Goal: Check status: Check status

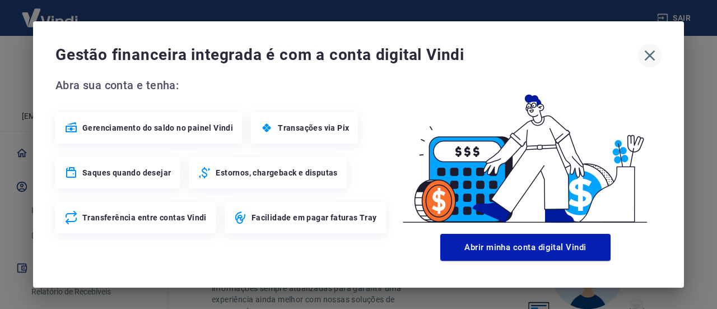
click at [651, 53] on icon "button" at bounding box center [650, 55] width 18 height 18
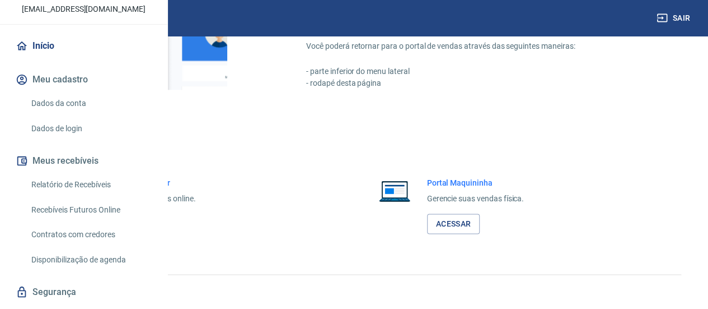
scroll to position [112, 0]
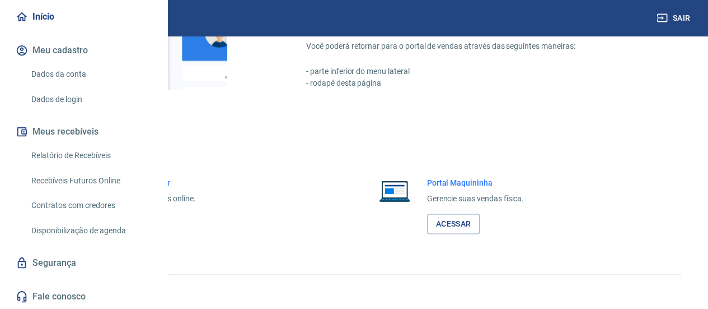
drag, startPoint x: 77, startPoint y: 192, endPoint x: 120, endPoint y: 199, distance: 43.1
click at [77, 167] on link "Relatório de Recebíveis" at bounding box center [90, 155] width 127 height 23
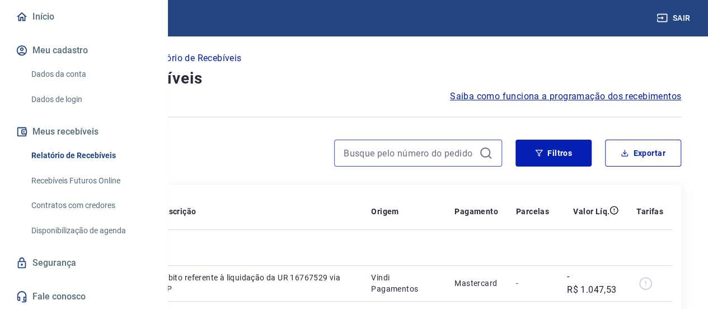
click at [403, 156] on input at bounding box center [409, 152] width 131 height 17
paste input "413"
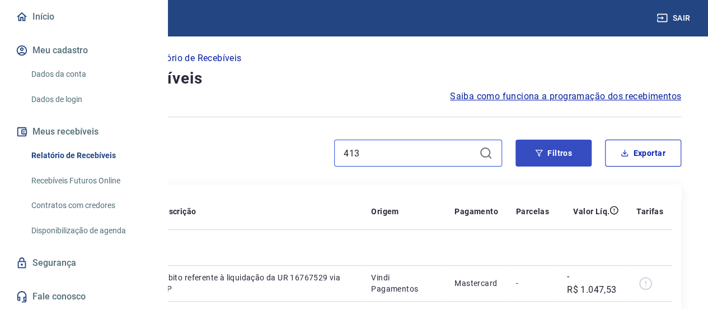
paste input "413"
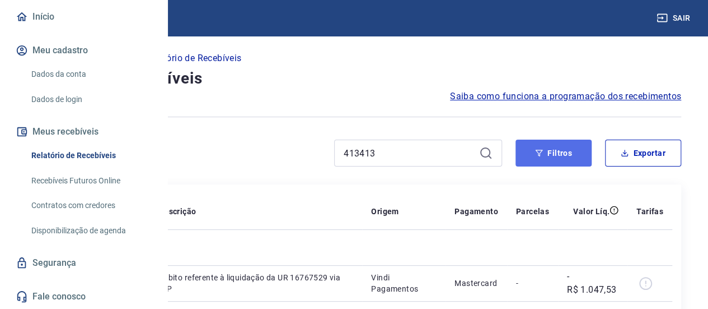
click at [553, 157] on button "Filtros" at bounding box center [554, 152] width 76 height 27
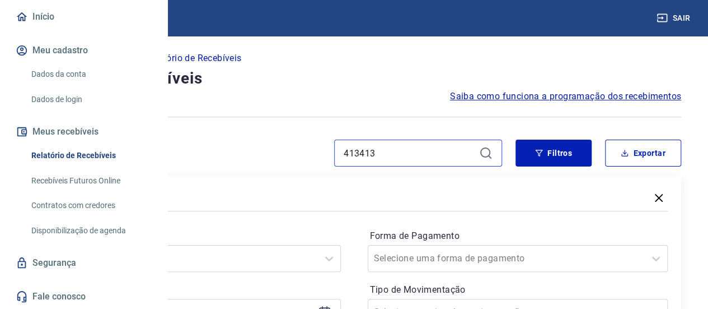
drag, startPoint x: 410, startPoint y: 154, endPoint x: 360, endPoint y: 157, distance: 50.5
click at [360, 157] on input "413413" at bounding box center [409, 152] width 131 height 17
type input "413"
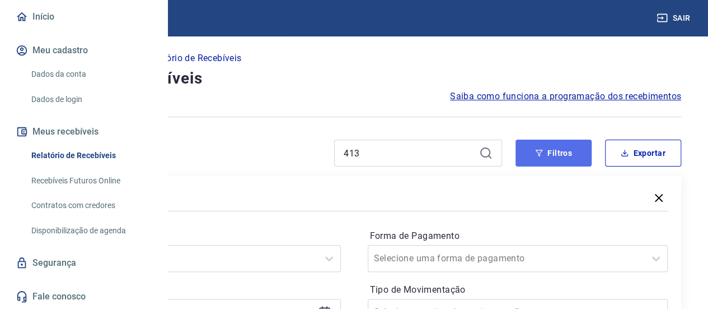
click at [558, 146] on button "Filtros" at bounding box center [554, 152] width 76 height 27
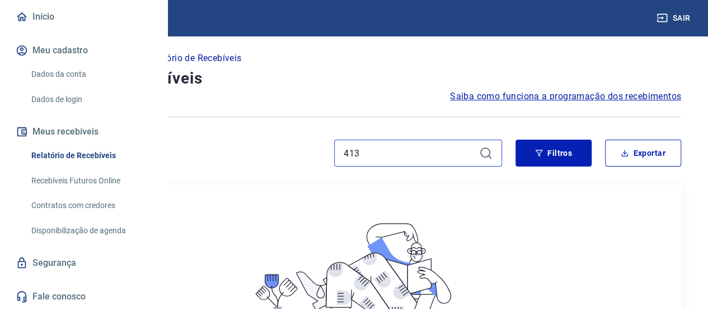
click at [376, 148] on input "413" at bounding box center [409, 152] width 131 height 17
drag, startPoint x: 381, startPoint y: 158, endPoint x: 304, endPoint y: 147, distance: 77.5
click at [305, 147] on div "413" at bounding box center [264, 152] width 475 height 27
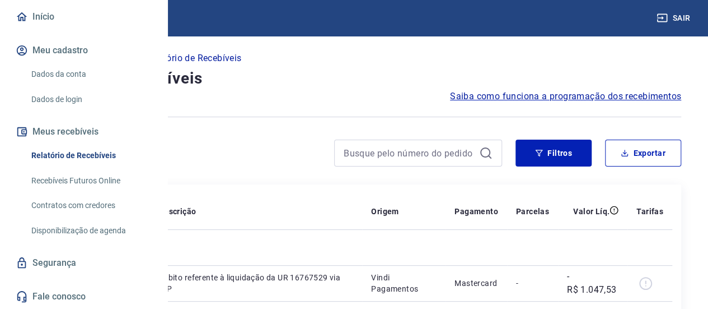
click at [443, 144] on div at bounding box center [418, 152] width 168 height 27
click at [440, 150] on input at bounding box center [409, 152] width 131 height 17
click at [488, 156] on icon at bounding box center [485, 152] width 10 height 10
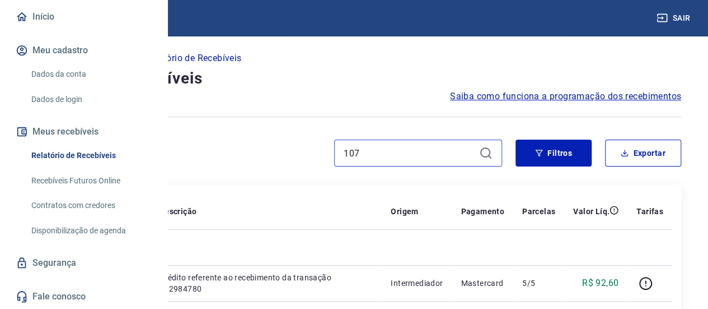
drag, startPoint x: 392, startPoint y: 156, endPoint x: 216, endPoint y: 140, distance: 177.6
click at [228, 142] on div "107" at bounding box center [264, 152] width 475 height 27
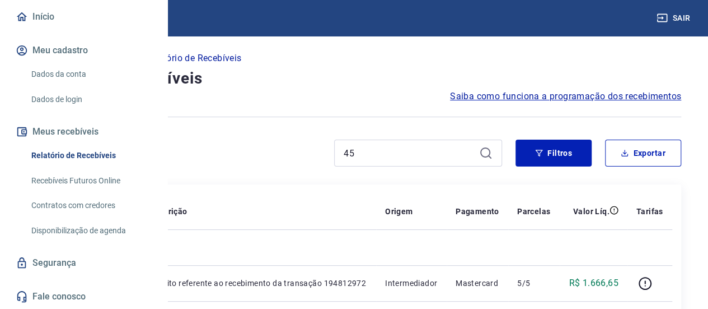
click at [479, 153] on icon at bounding box center [485, 152] width 13 height 13
drag, startPoint x: 405, startPoint y: 158, endPoint x: 310, endPoint y: 149, distance: 95.6
click at [315, 150] on div "45" at bounding box center [264, 152] width 475 height 27
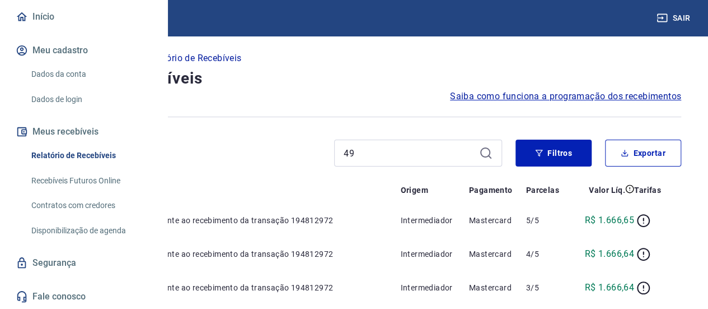
click at [474, 142] on div "49" at bounding box center [418, 152] width 168 height 27
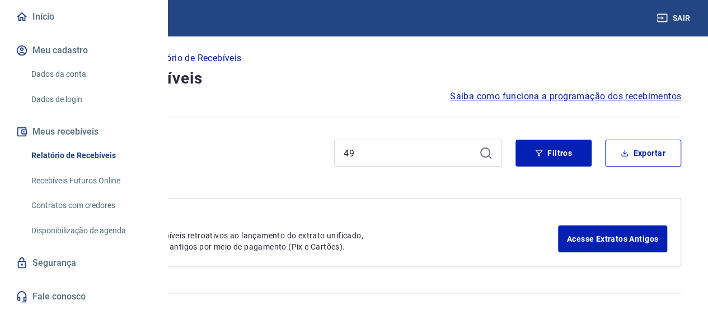
click at [479, 149] on div "49" at bounding box center [418, 152] width 168 height 27
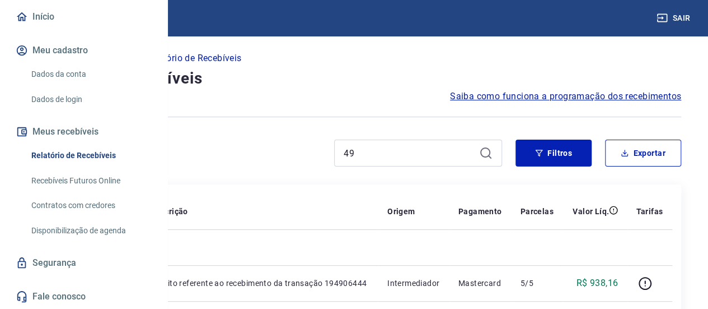
click at [482, 150] on icon at bounding box center [485, 152] width 10 height 10
click at [483, 151] on icon at bounding box center [485, 152] width 13 height 13
drag, startPoint x: 372, startPoint y: 151, endPoint x: 276, endPoint y: 145, distance: 95.9
click at [280, 147] on div "49" at bounding box center [264, 152] width 475 height 27
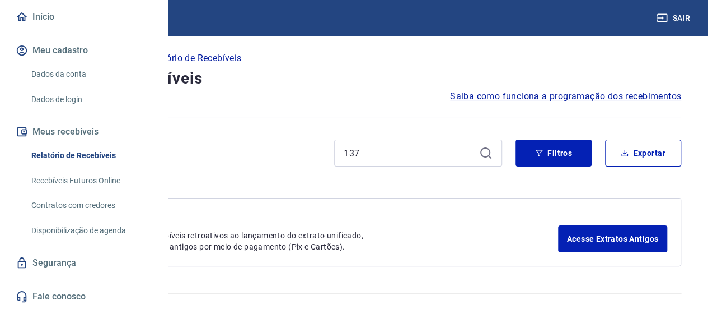
click at [485, 151] on icon at bounding box center [485, 152] width 13 height 13
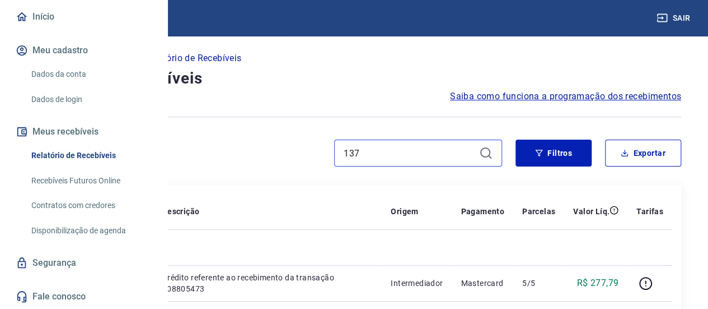
drag, startPoint x: 375, startPoint y: 158, endPoint x: 292, endPoint y: 142, distance: 84.4
click at [293, 143] on div "137" at bounding box center [264, 152] width 475 height 27
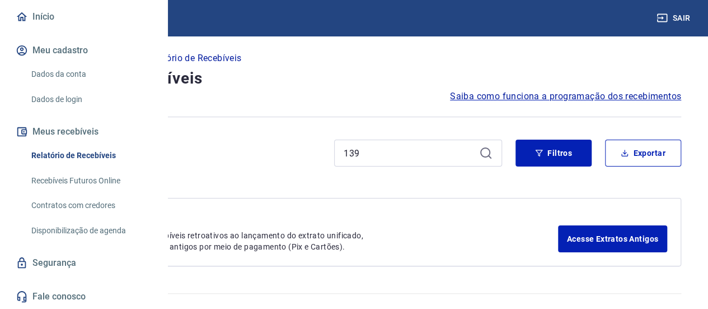
click at [491, 154] on icon at bounding box center [485, 152] width 13 height 13
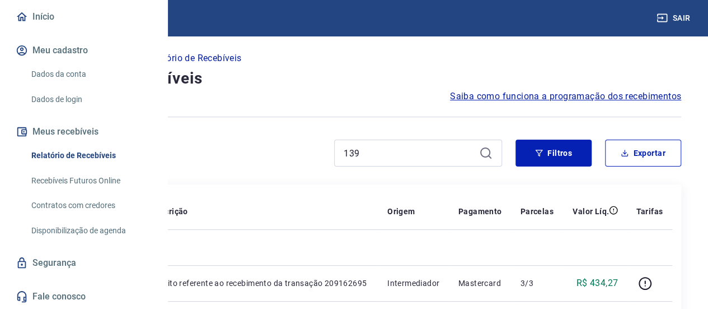
click at [485, 154] on icon at bounding box center [485, 152] width 13 height 13
drag, startPoint x: 410, startPoint y: 158, endPoint x: 201, endPoint y: 158, distance: 208.8
click at [213, 160] on div "139" at bounding box center [264, 152] width 475 height 27
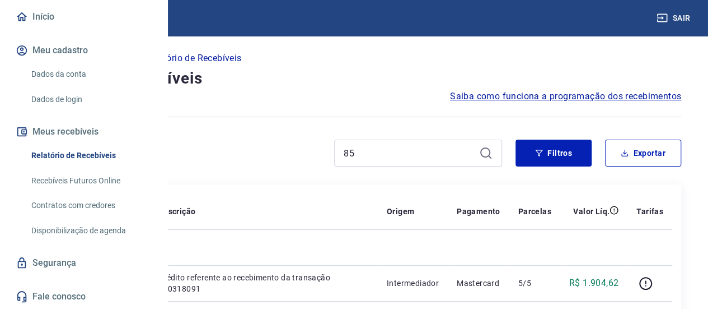
click at [486, 155] on icon at bounding box center [485, 152] width 13 height 13
drag, startPoint x: 362, startPoint y: 155, endPoint x: 292, endPoint y: 143, distance: 70.4
click at [300, 148] on div "85" at bounding box center [264, 152] width 475 height 27
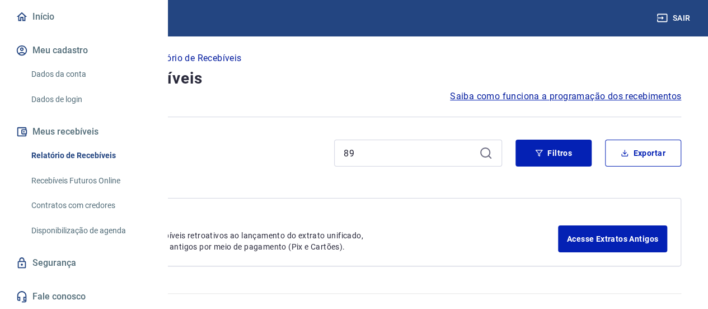
click at [482, 153] on icon at bounding box center [485, 152] width 10 height 10
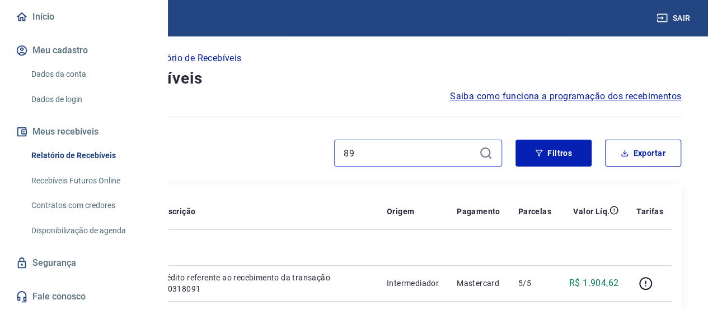
drag, startPoint x: 382, startPoint y: 147, endPoint x: 303, endPoint y: 153, distance: 79.7
click at [311, 155] on div "89" at bounding box center [264, 152] width 475 height 27
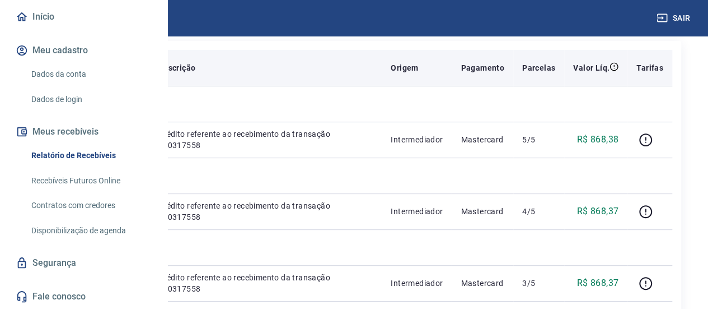
scroll to position [74, 0]
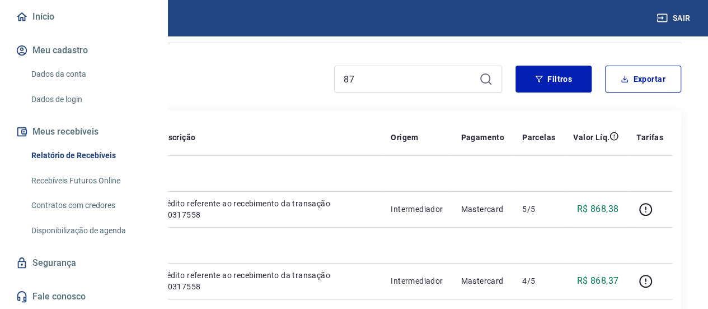
drag, startPoint x: 373, startPoint y: 64, endPoint x: 220, endPoint y: 46, distance: 154.5
click at [340, 63] on div "Início / Meus Recebíveis / Relatório de Recebíveis Relatório de Recebíveis Saib…" at bounding box center [353, 306] width 681 height 688
drag, startPoint x: 368, startPoint y: 70, endPoint x: 228, endPoint y: 58, distance: 141.1
click at [263, 67] on div "87" at bounding box center [264, 79] width 475 height 27
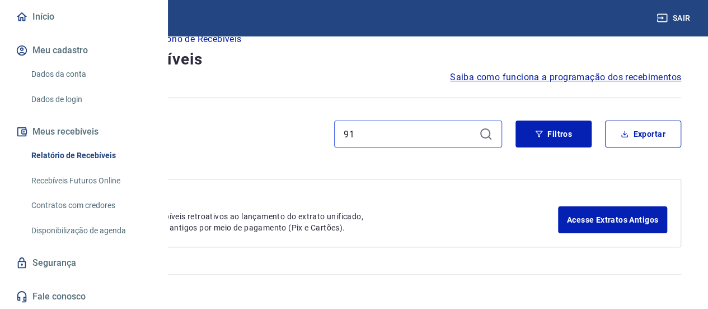
scroll to position [18, 0]
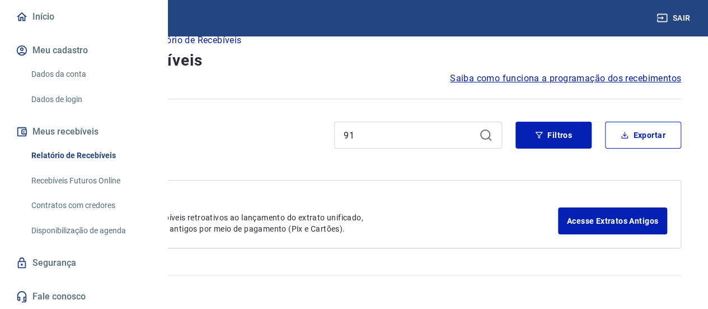
click at [526, 77] on span "Saiba como funciona a programação dos recebimentos" at bounding box center [565, 78] width 231 height 13
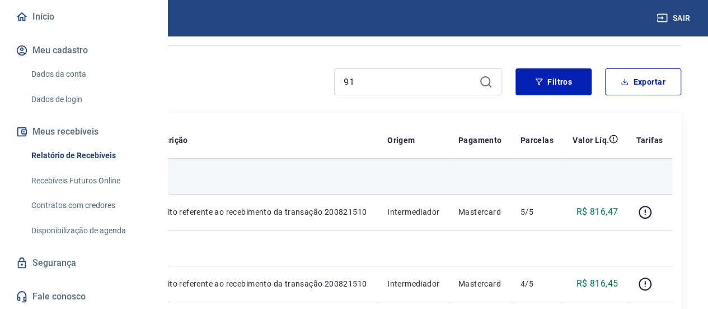
scroll to position [112, 0]
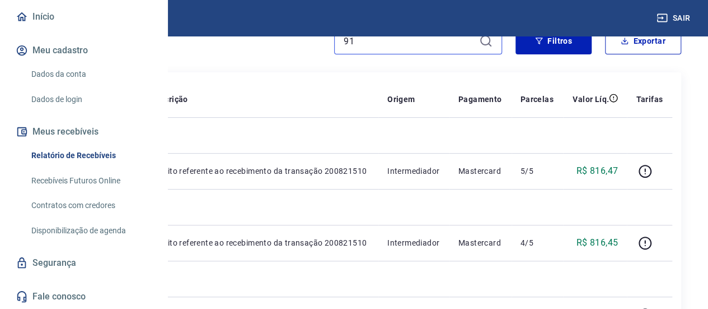
click at [394, 48] on input "91" at bounding box center [409, 40] width 131 height 17
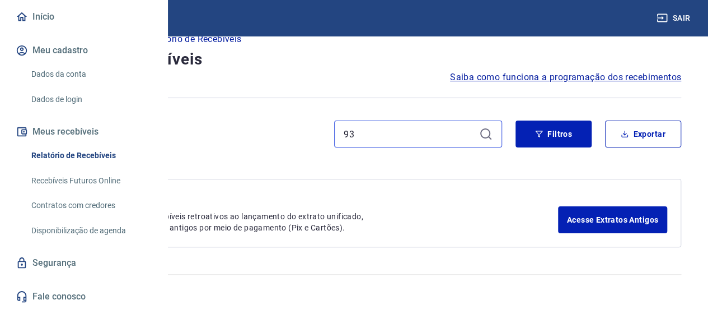
scroll to position [18, 0]
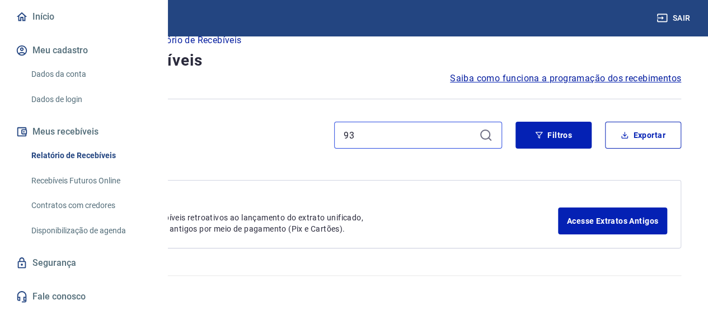
type input "93"
click at [486, 42] on div "Início / Meus Recebíveis / Relatório de Recebíveis" at bounding box center [354, 40] width 655 height 18
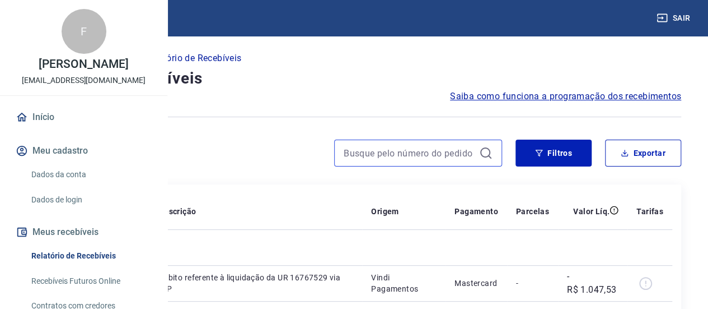
click at [409, 155] on input at bounding box center [409, 152] width 131 height 17
type input "91"
